Goal: Find contact information: Find contact information

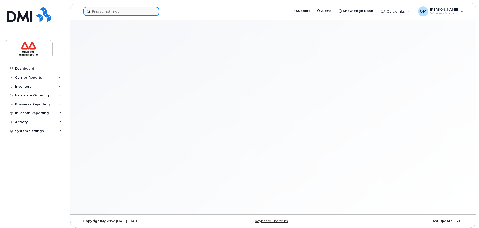
click at [121, 14] on input at bounding box center [121, 11] width 76 height 9
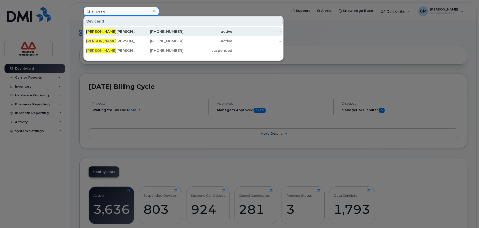
type input "maxime"
click at [118, 29] on div "[PERSON_NAME] Co Op" at bounding box center [110, 31] width 49 height 9
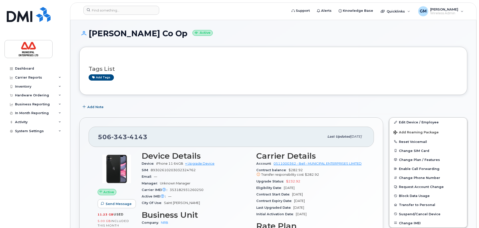
click at [141, 138] on span "4143" at bounding box center [137, 137] width 20 height 8
drag, startPoint x: 153, startPoint y: 136, endPoint x: 95, endPoint y: 136, distance: 58.6
click at [95, 136] on div "506 343 4143 Last updated Sep 09, 2025" at bounding box center [231, 137] width 285 height 20
copy span "506 343 4143"
